Goal: Unclear

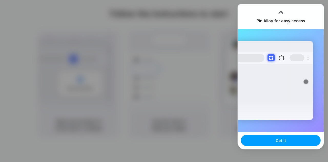
click at [273, 140] on button "Got it" at bounding box center [281, 140] width 80 height 11
